Goal: Task Accomplishment & Management: Complete application form

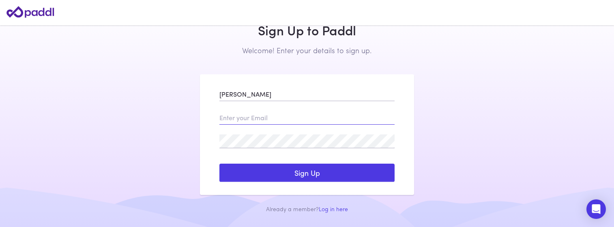
type input "[PERSON_NAME]"
click at [252, 119] on input "email" at bounding box center [306, 118] width 175 height 14
type input "[PERSON_NAME][EMAIL_ADDRESS][PERSON_NAME][DOMAIN_NAME]"
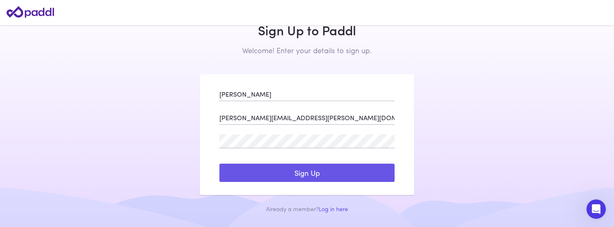
click at [278, 168] on button "Sign Up" at bounding box center [306, 172] width 175 height 19
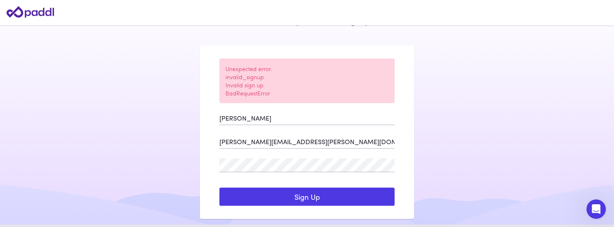
scroll to position [43, 0]
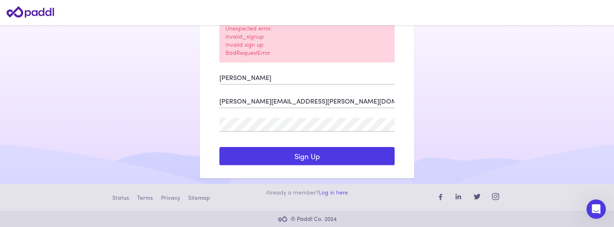
click at [332, 193] on div "Status Terms Privacy Sitemap" at bounding box center [306, 197] width 389 height 14
click at [331, 189] on link "Log in here" at bounding box center [333, 192] width 29 height 9
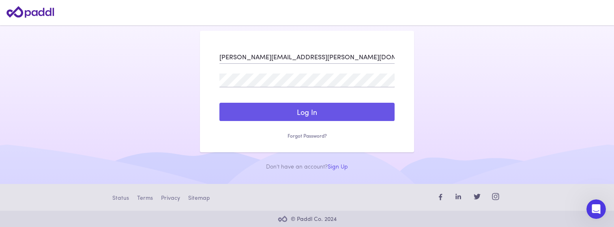
click at [317, 115] on button "Log In" at bounding box center [306, 112] width 175 height 19
